Goal: Task Accomplishment & Management: Manage account settings

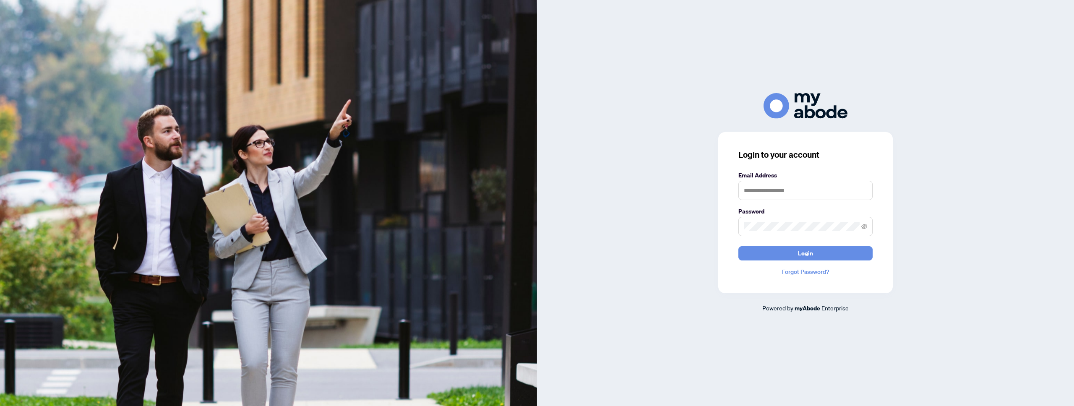
click at [782, 201] on form "Email Address Password Login" at bounding box center [806, 216] width 134 height 90
click at [780, 193] on input "text" at bounding box center [806, 190] width 134 height 19
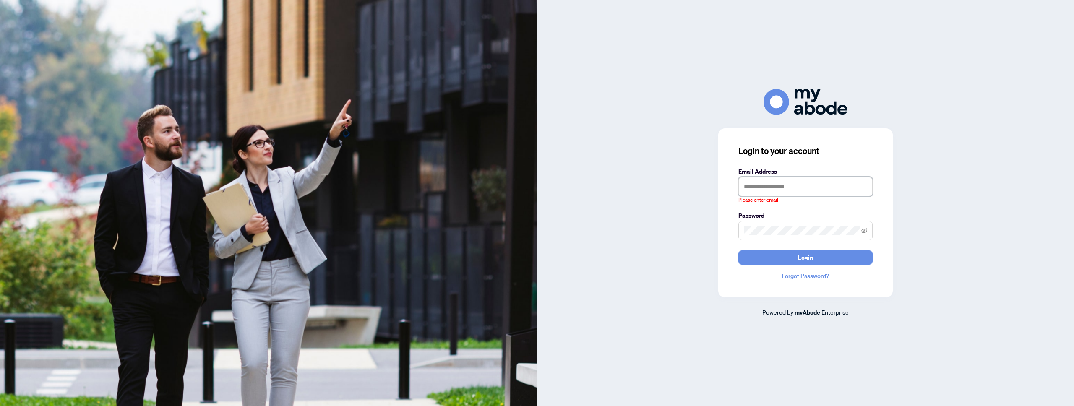
type input "**********"
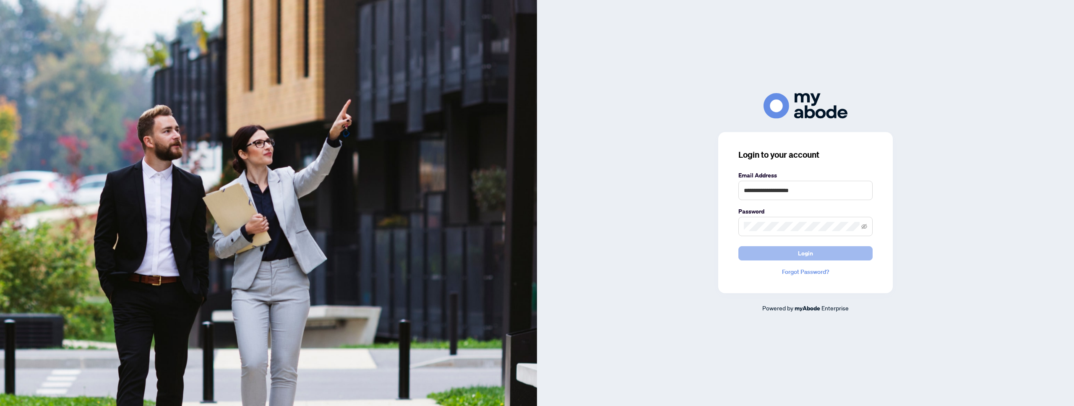
click at [807, 249] on span "Login" at bounding box center [805, 253] width 15 height 13
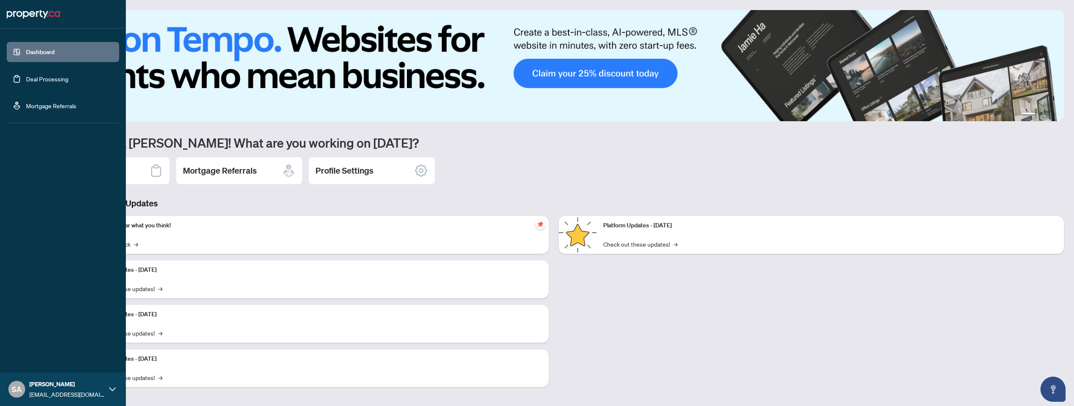
click at [43, 79] on link "Deal Processing" at bounding box center [47, 79] width 42 height 8
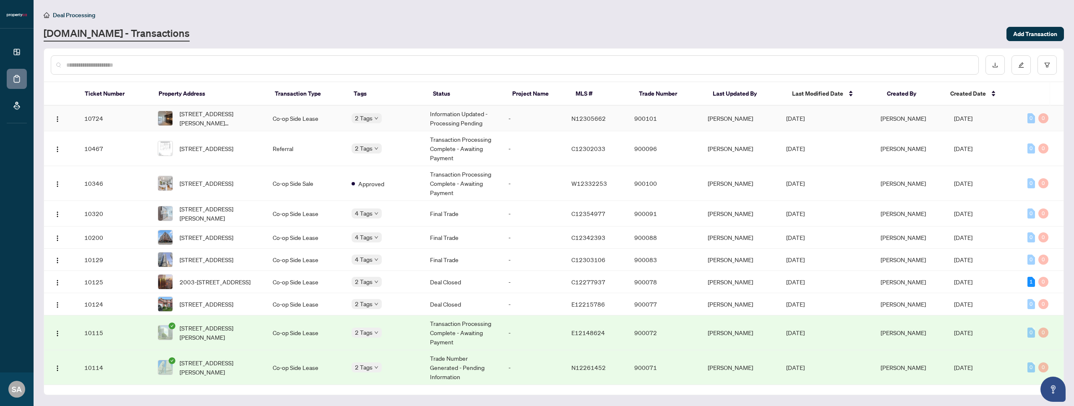
click at [258, 121] on span "2817-7895 Jane St, Vaughan, Ontario L4K 0K2, Canada" at bounding box center [220, 118] width 80 height 18
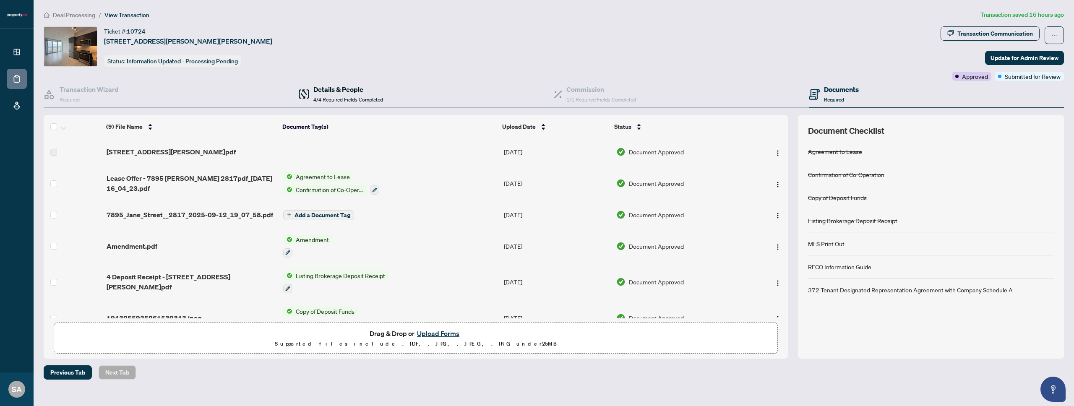
click at [342, 91] on h4 "Details & People" at bounding box center [349, 89] width 70 height 10
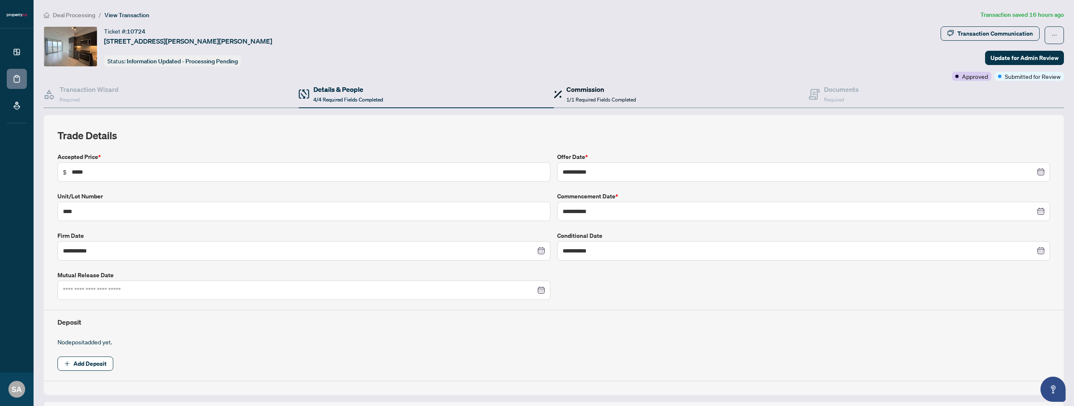
click at [600, 86] on h4 "Commission" at bounding box center [602, 89] width 70 height 10
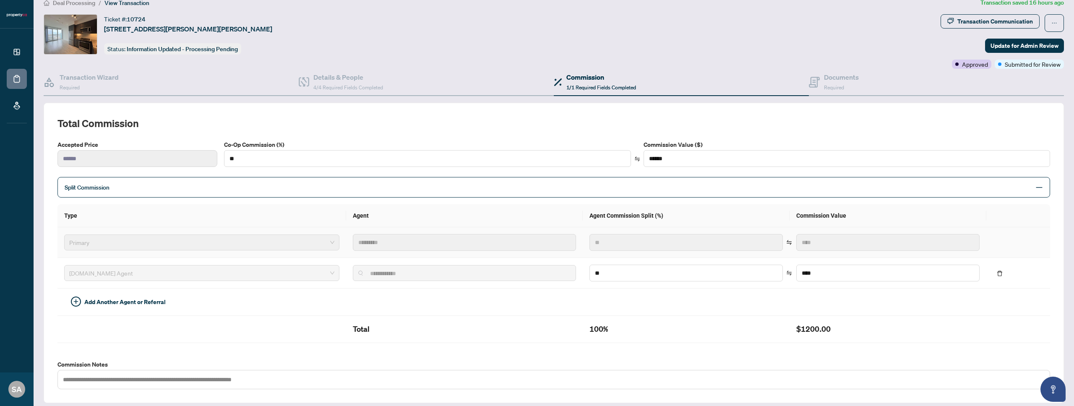
scroll to position [14, 0]
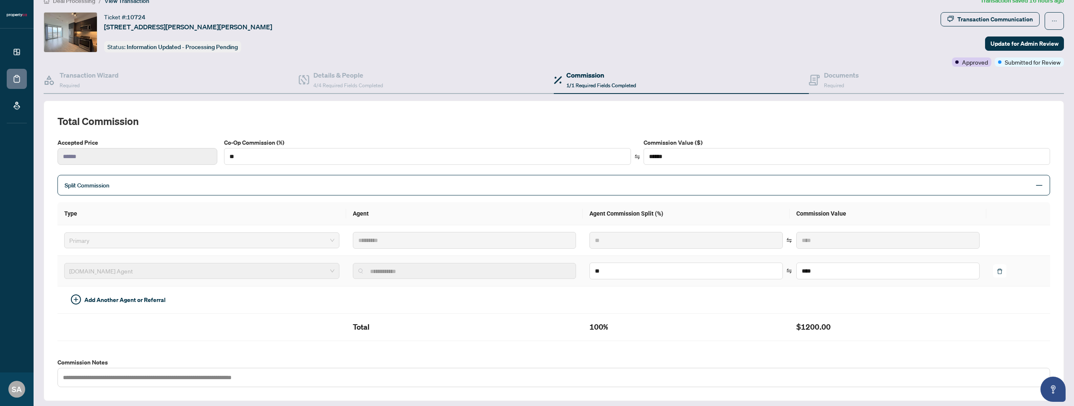
click at [1003, 273] on icon "delete" at bounding box center [1000, 272] width 6 height 6
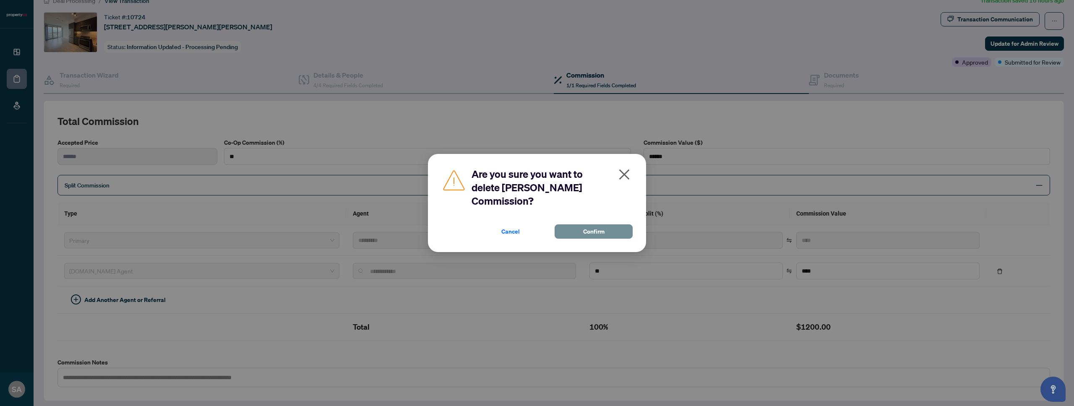
click at [580, 229] on button "Confirm" at bounding box center [594, 232] width 78 height 14
type input "***"
type input "******"
type input "*"
type input "**"
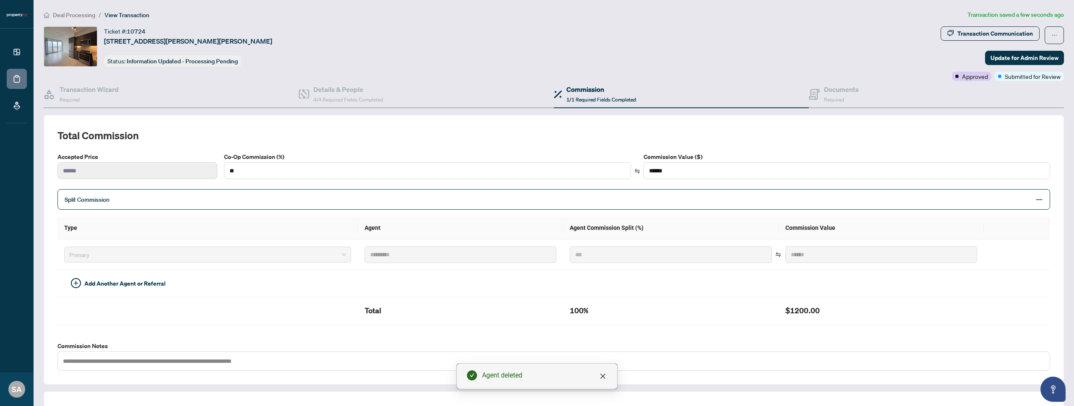
scroll to position [0, 0]
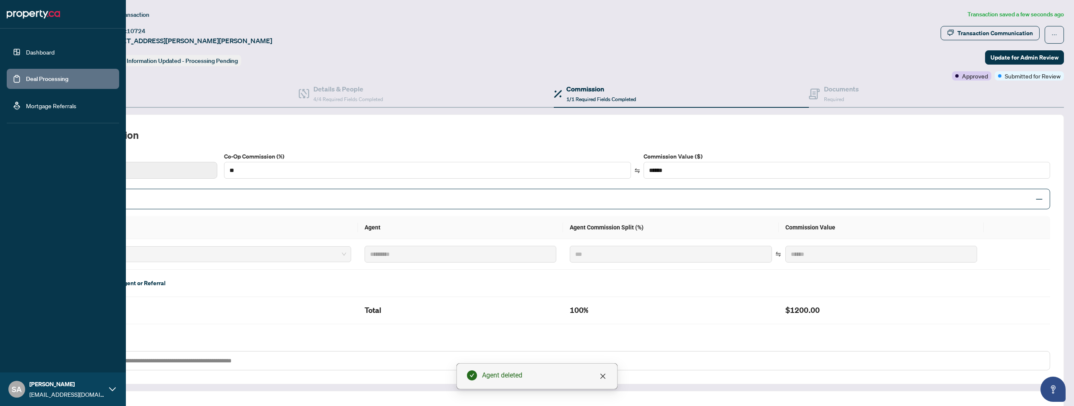
click at [27, 15] on img at bounding box center [33, 14] width 53 height 13
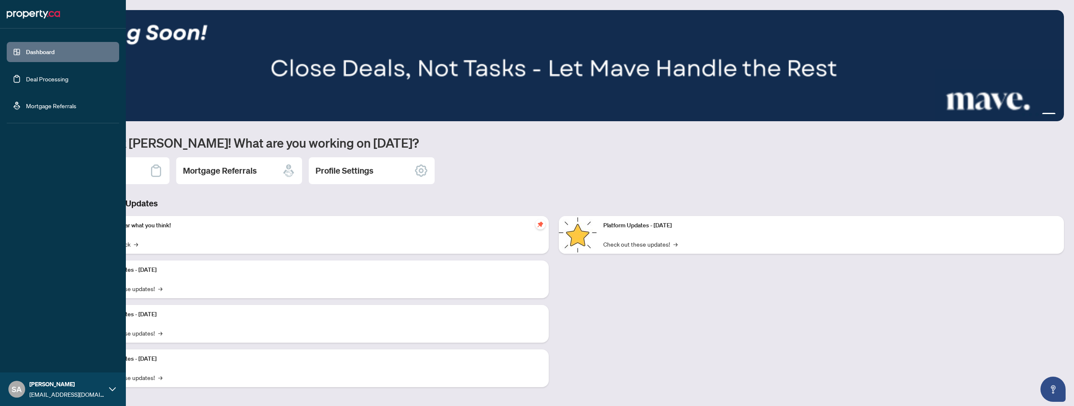
click at [50, 83] on link "Deal Processing" at bounding box center [47, 79] width 42 height 8
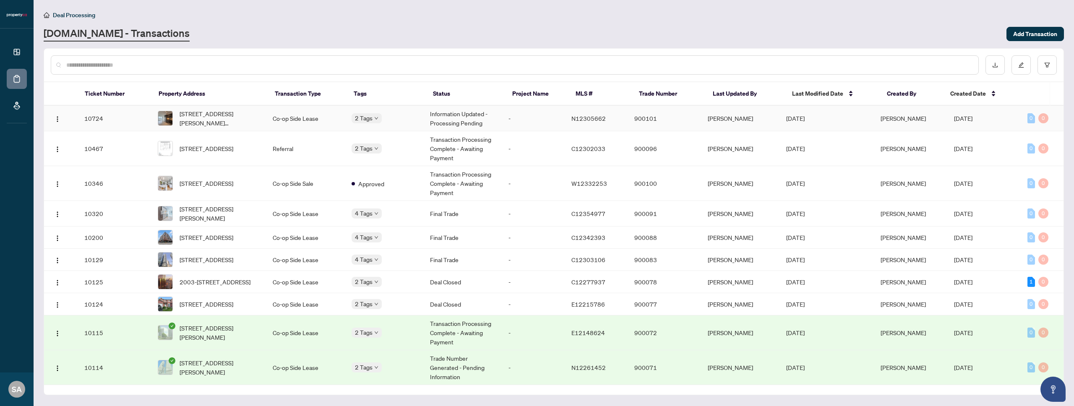
click at [523, 111] on td "-" at bounding box center [533, 119] width 63 height 26
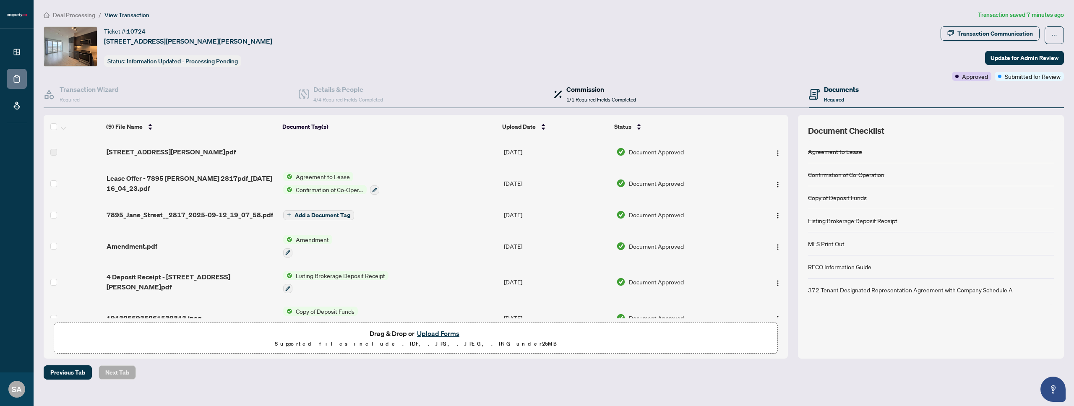
click at [593, 96] on div "Commission 1/1 Required Fields Completed" at bounding box center [602, 94] width 70 height 20
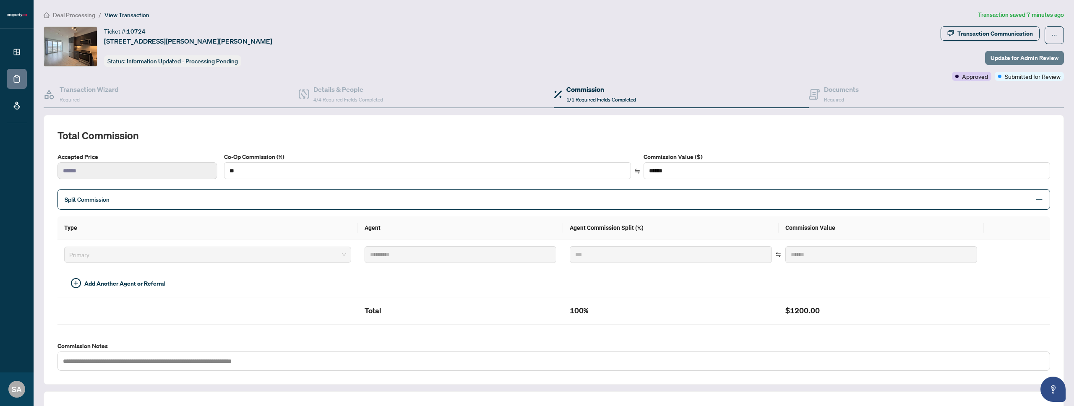
click at [1011, 53] on span "Update for Admin Review" at bounding box center [1025, 57] width 68 height 13
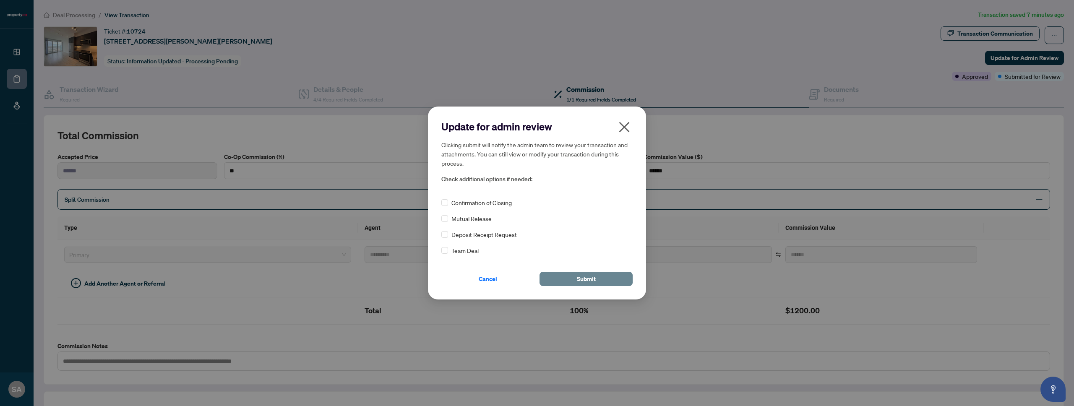
click at [577, 279] on span "Submit" at bounding box center [586, 278] width 19 height 13
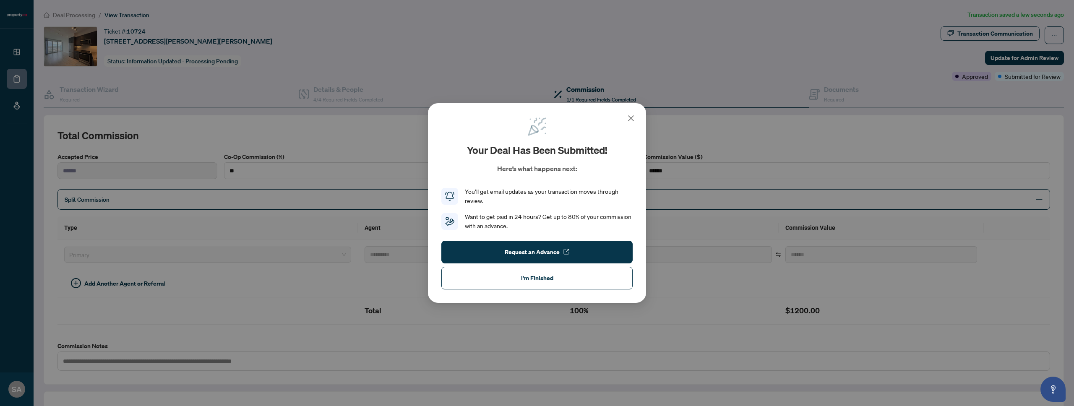
click at [627, 117] on icon at bounding box center [631, 118] width 10 height 10
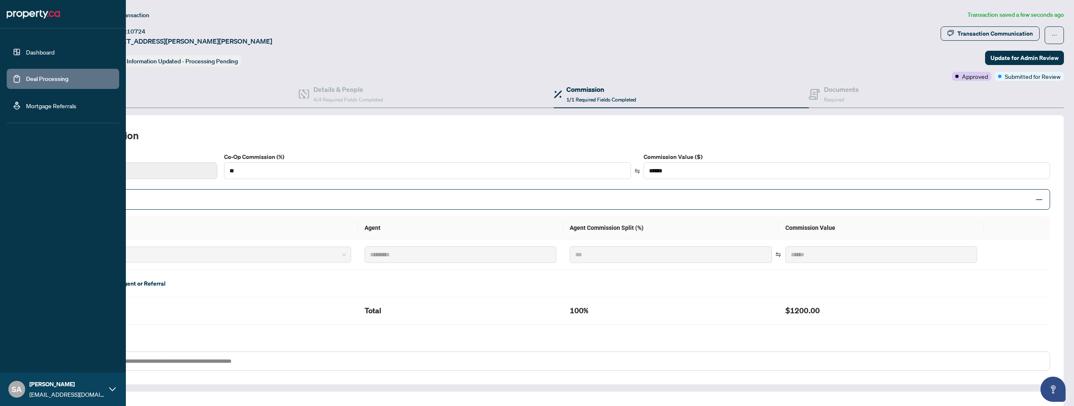
click at [58, 78] on link "Deal Processing" at bounding box center [47, 79] width 42 height 8
